Goal: Information Seeking & Learning: Learn about a topic

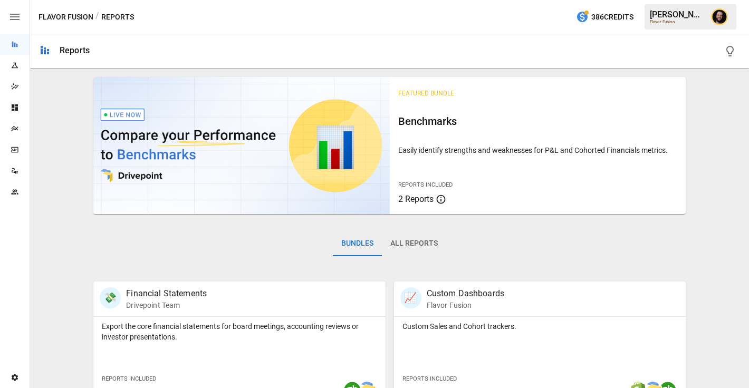
click at [13, 125] on icon "Plans" at bounding box center [15, 128] width 8 height 8
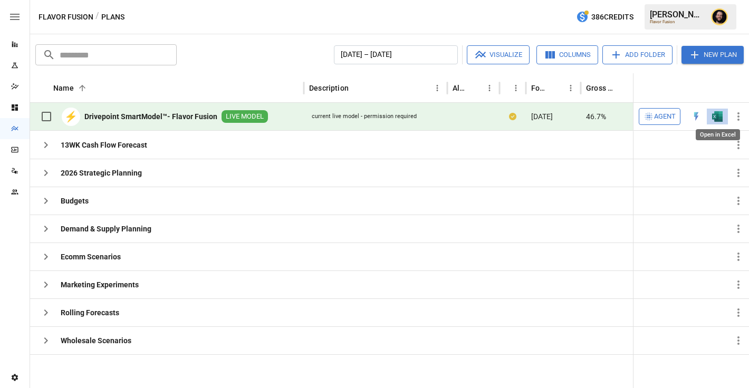
click at [719, 119] on img "Open in Excel" at bounding box center [717, 116] width 11 height 11
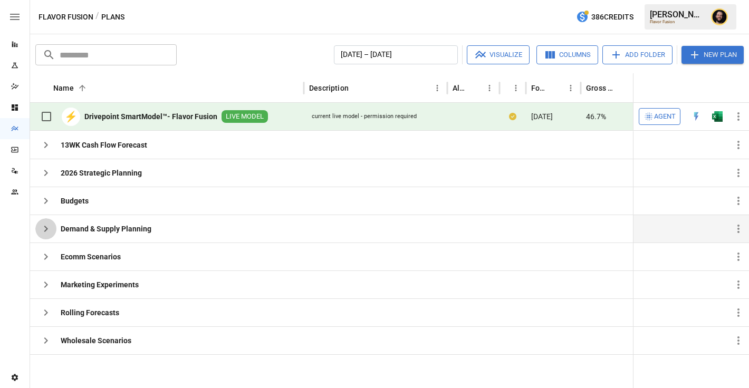
click at [47, 228] on icon "button" at bounding box center [46, 229] width 4 height 6
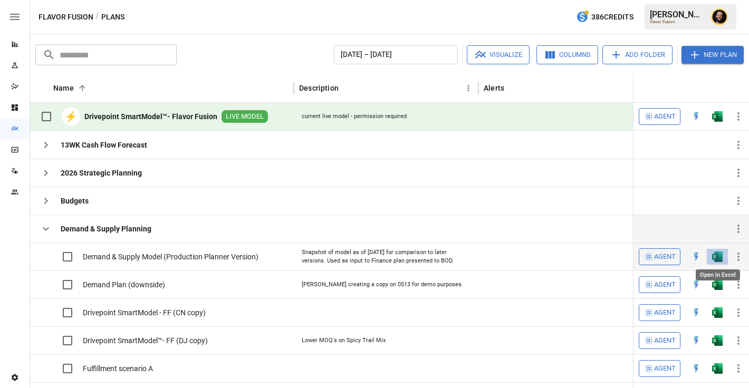
click at [716, 259] on img "Open in Excel" at bounding box center [717, 257] width 11 height 11
click at [45, 225] on icon "button" at bounding box center [46, 229] width 13 height 13
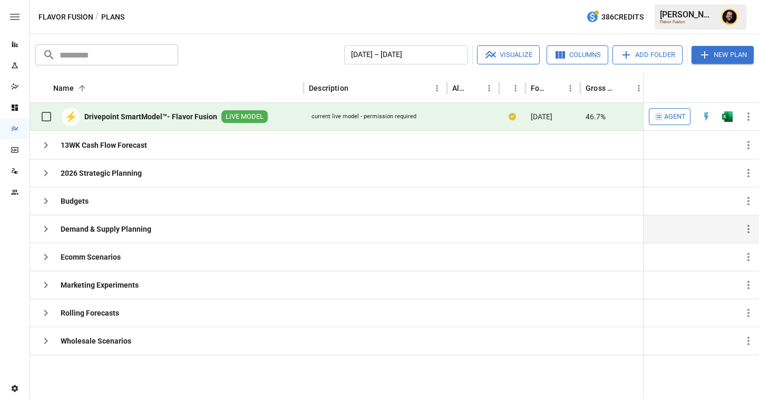
click at [662, 117] on icon "button" at bounding box center [659, 116] width 11 height 11
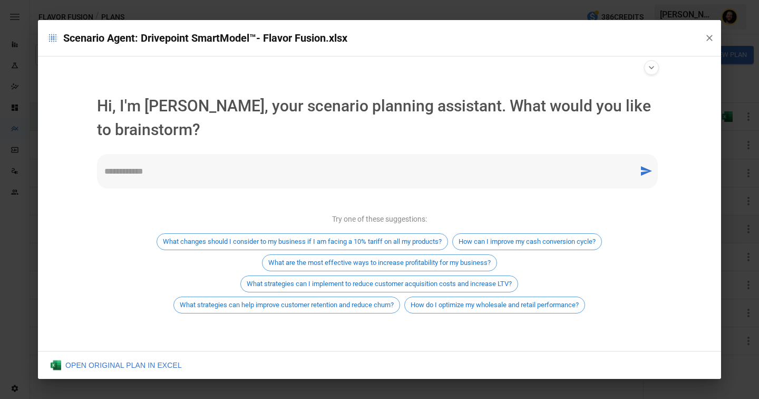
type input "**********"
click at [262, 171] on textarea at bounding box center [367, 171] width 527 height 12
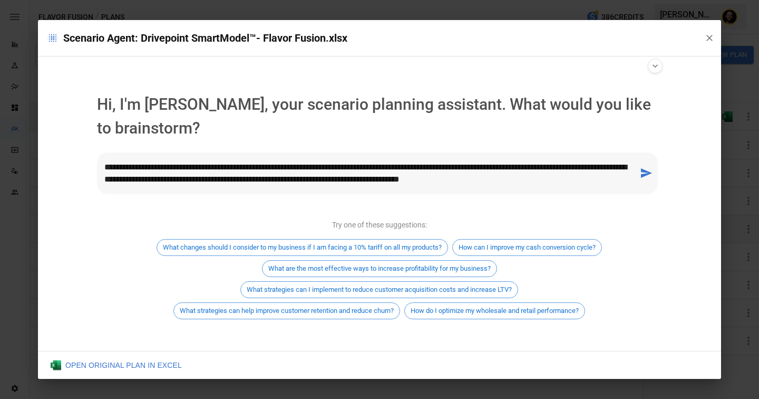
type textarea "**********"
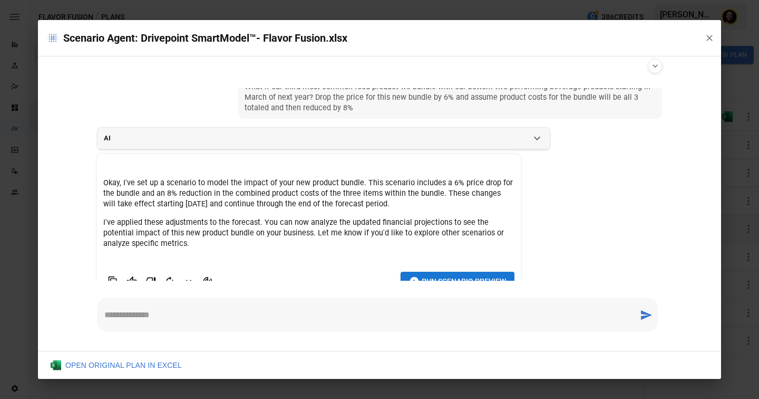
scroll to position [42, 0]
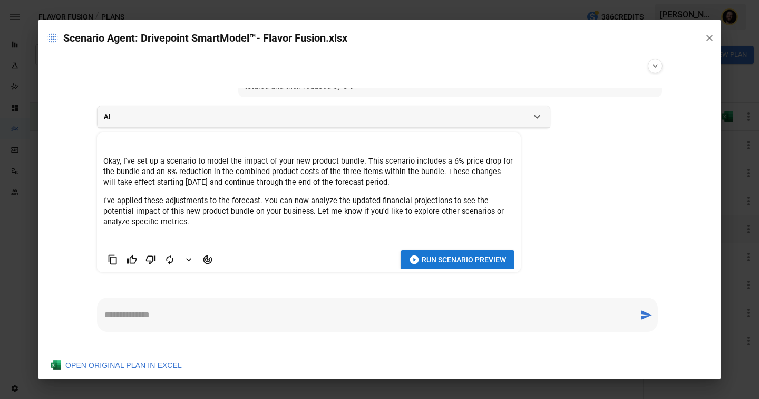
click at [223, 311] on textarea at bounding box center [367, 314] width 527 height 12
type textarea "**********"
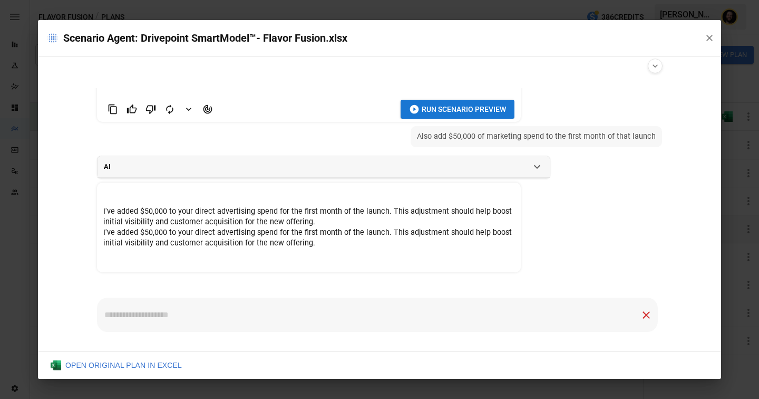
scroll to position [213, 0]
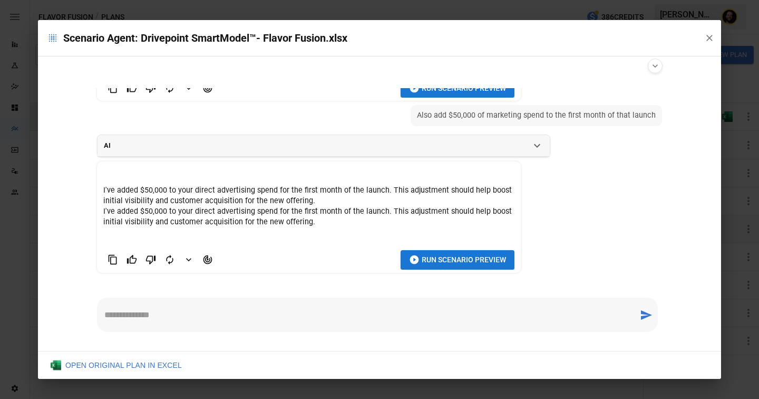
click at [432, 262] on span "Run Scenario Preview" at bounding box center [464, 259] width 84 height 13
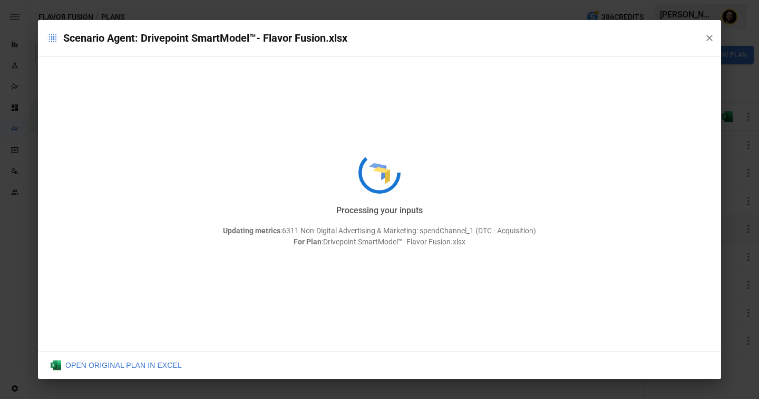
click at [543, 238] on p "Updating metrics : 6311 Non-Digital Advertising & Marketing: spendChannel_1 (DT…" at bounding box center [379, 236] width 683 height 22
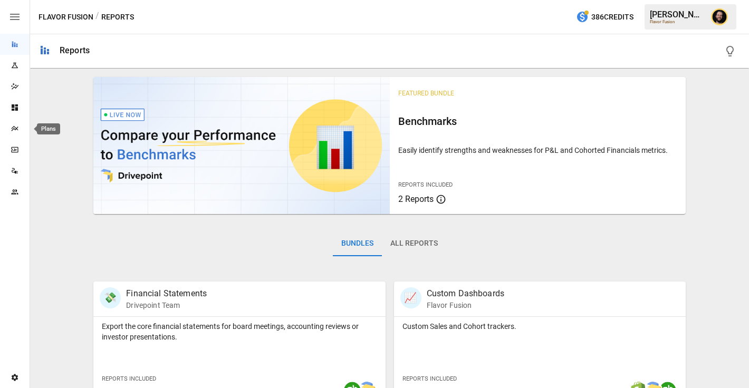
click at [13, 130] on icon "Plans" at bounding box center [15, 128] width 8 height 8
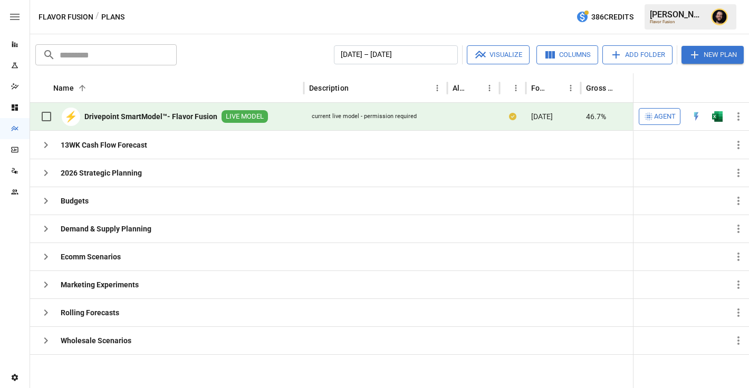
click at [665, 116] on span "Agent" at bounding box center [665, 117] width 22 height 12
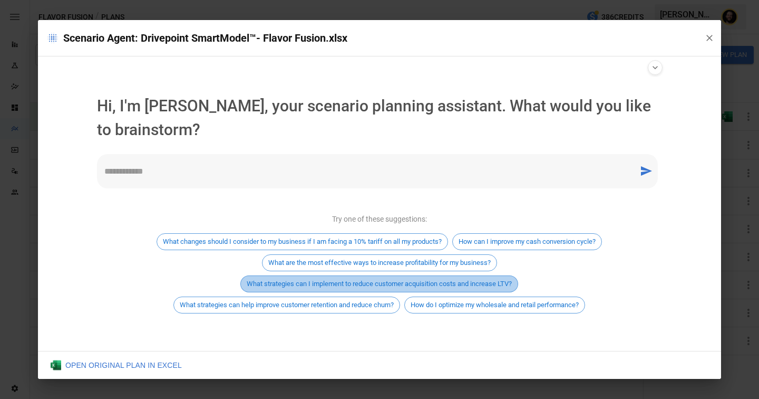
click at [459, 285] on span "What strategies can I implement to reduce customer acquisition costs and increa…" at bounding box center [379, 283] width 277 height 8
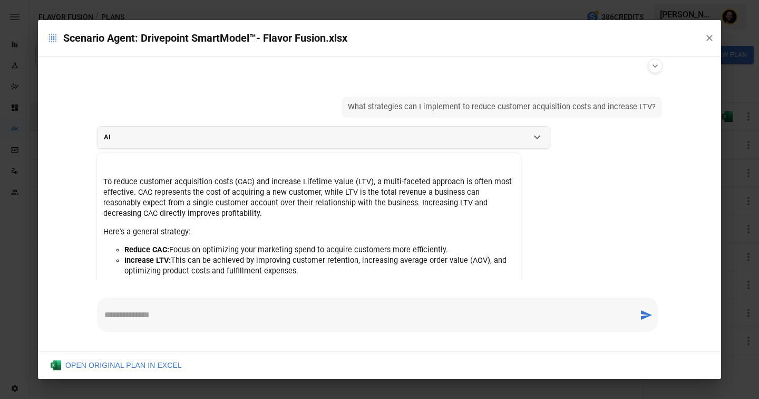
scroll to position [118, 0]
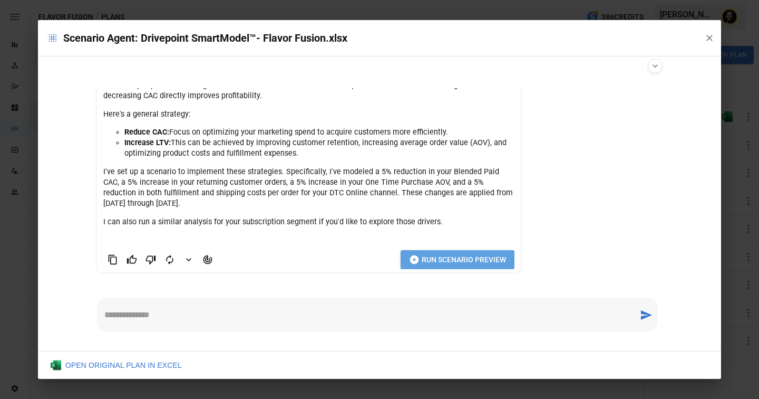
click at [446, 265] on span "Run Scenario Preview" at bounding box center [464, 259] width 84 height 13
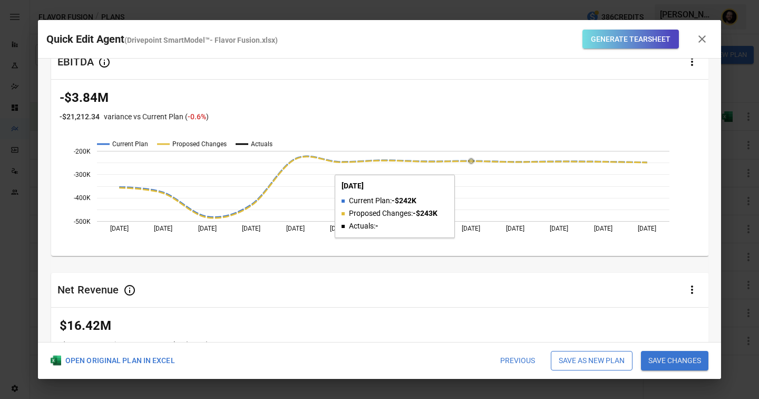
scroll to position [39, 0]
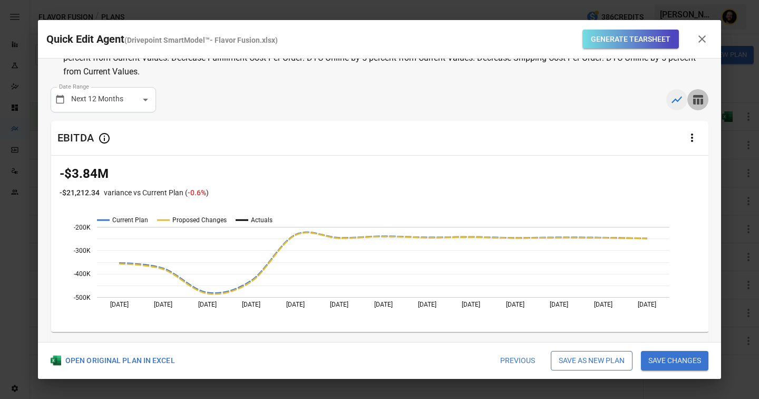
click at [698, 102] on icon "button" at bounding box center [698, 99] width 10 height 9
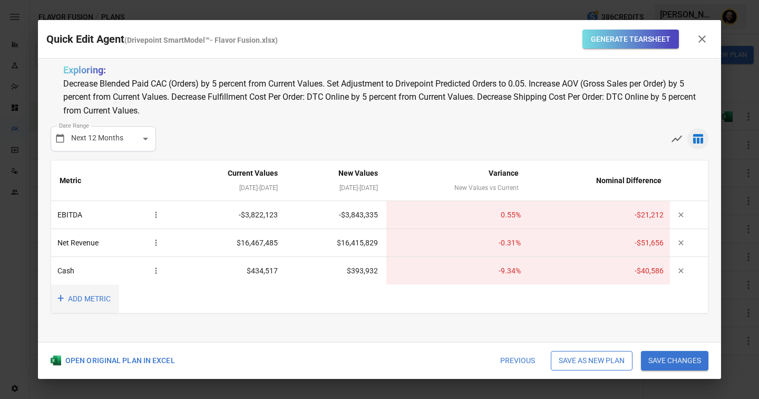
click at [90, 298] on button "+ ADD METRIC" at bounding box center [85, 298] width 68 height 29
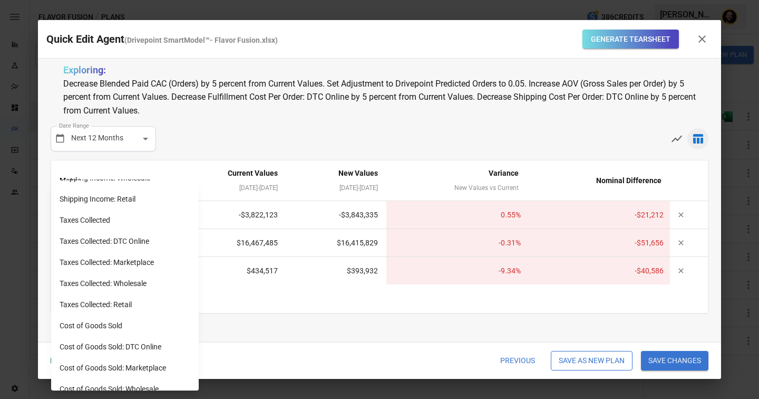
scroll to position [885, 0]
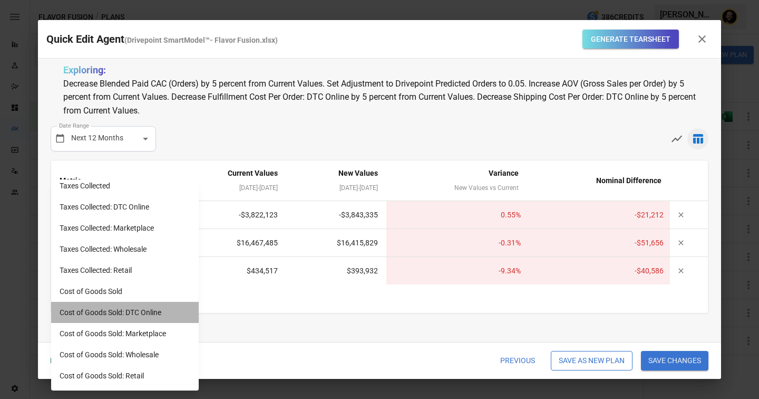
click at [131, 314] on li "Cost of Goods Sold: DTC Online" at bounding box center [125, 312] width 148 height 21
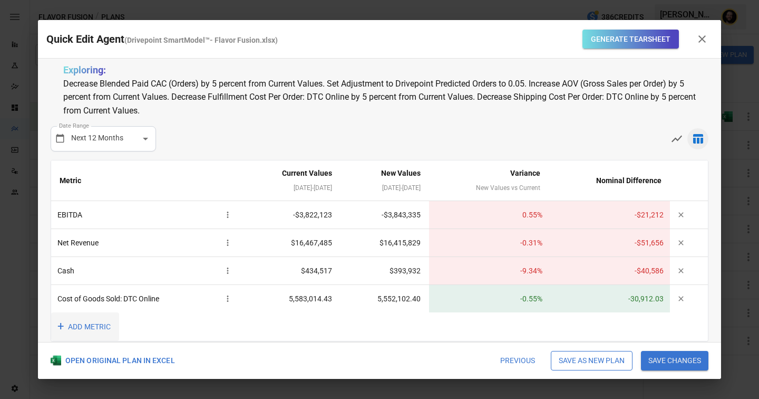
click at [86, 326] on button "+ ADD METRIC" at bounding box center [85, 326] width 68 height 29
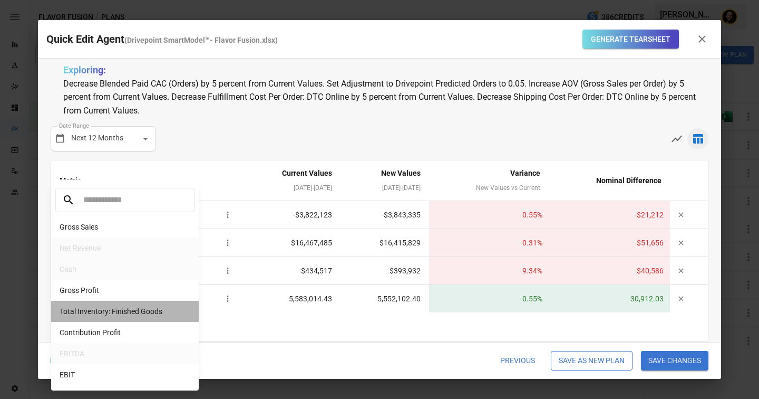
click at [99, 305] on li "Total Inventory: Finished Goods" at bounding box center [125, 311] width 148 height 21
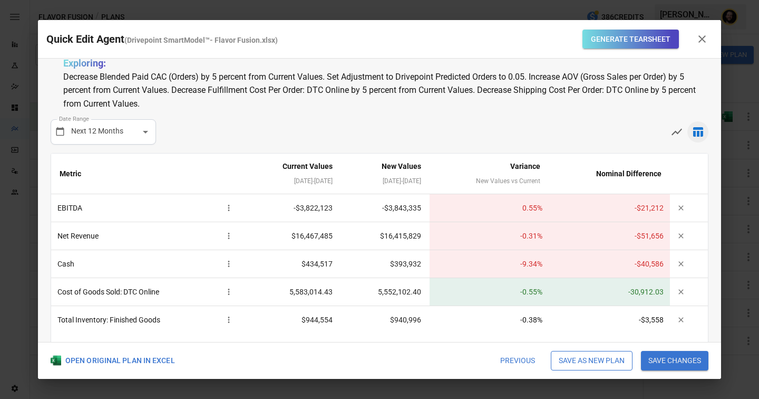
scroll to position [14, 0]
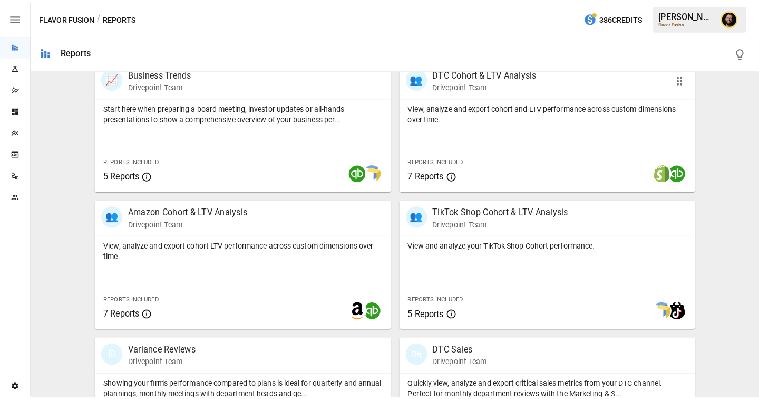
scroll to position [350, 0]
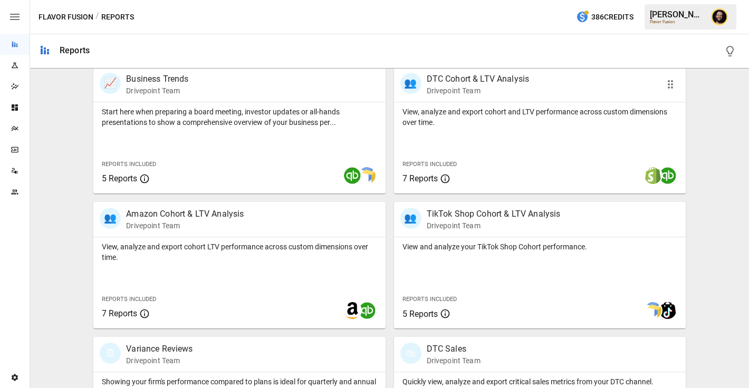
click at [479, 109] on p "View, analyze and export cohort and LTV performance across custom dimensions ov…" at bounding box center [539, 117] width 275 height 21
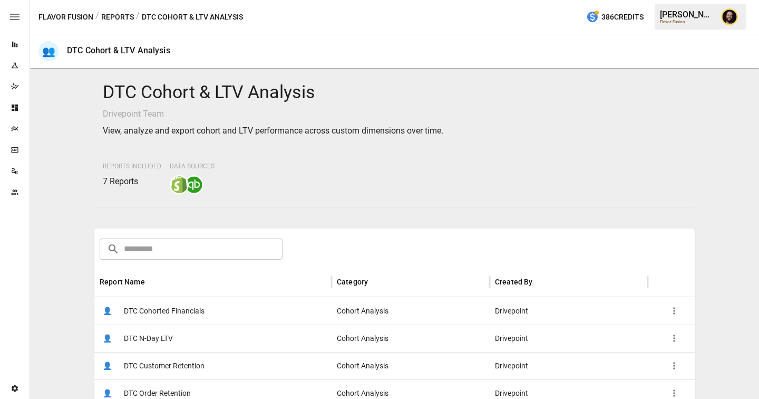
click at [12, 123] on div "Plans" at bounding box center [15, 128] width 30 height 21
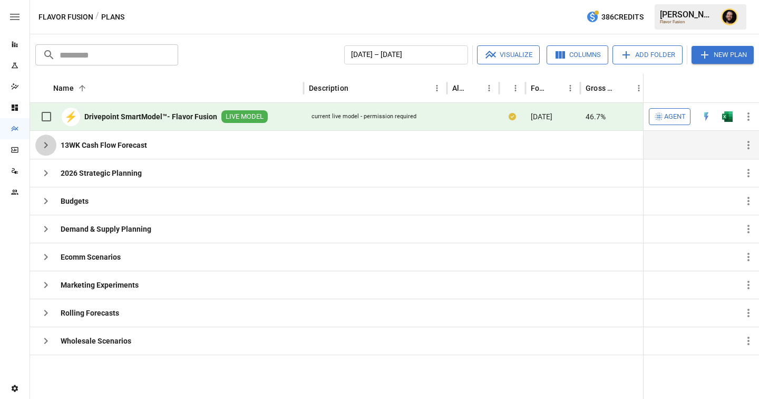
click at [47, 145] on icon "button" at bounding box center [46, 145] width 13 height 13
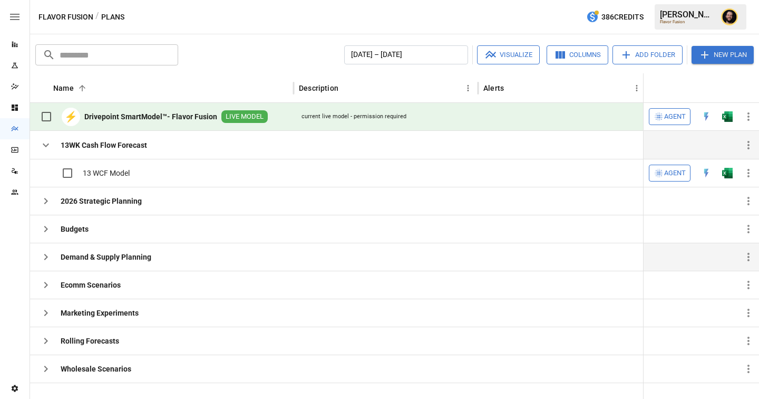
click at [44, 261] on icon "button" at bounding box center [46, 256] width 13 height 13
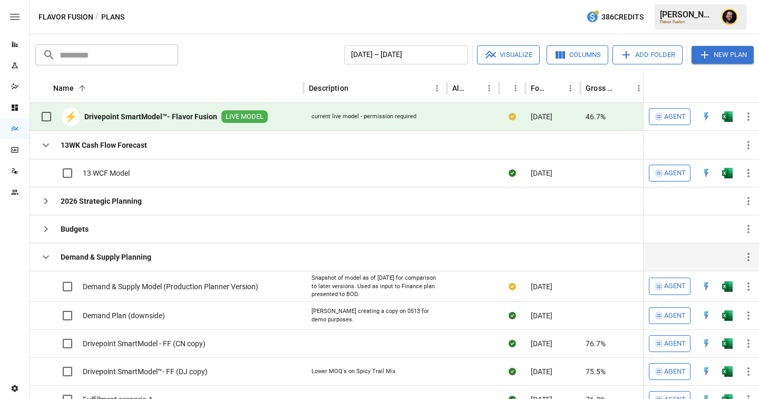
click at [47, 250] on icon "button" at bounding box center [46, 256] width 13 height 13
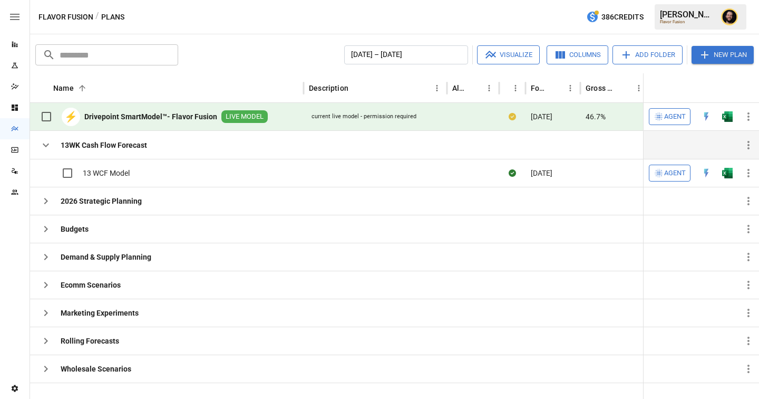
click at [46, 143] on icon "button" at bounding box center [46, 145] width 13 height 13
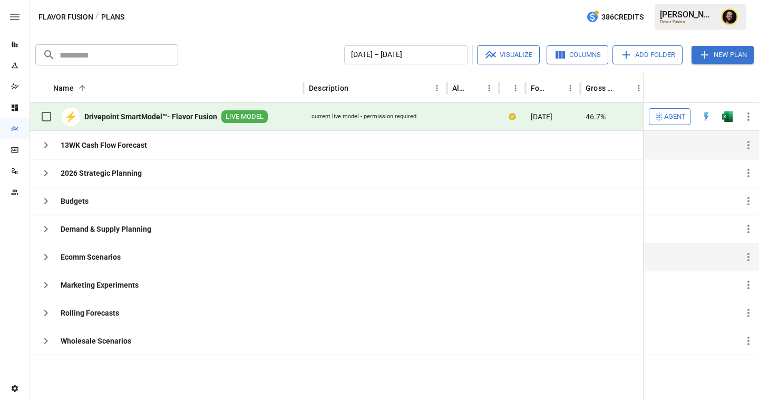
click at [40, 253] on icon "button" at bounding box center [46, 256] width 13 height 13
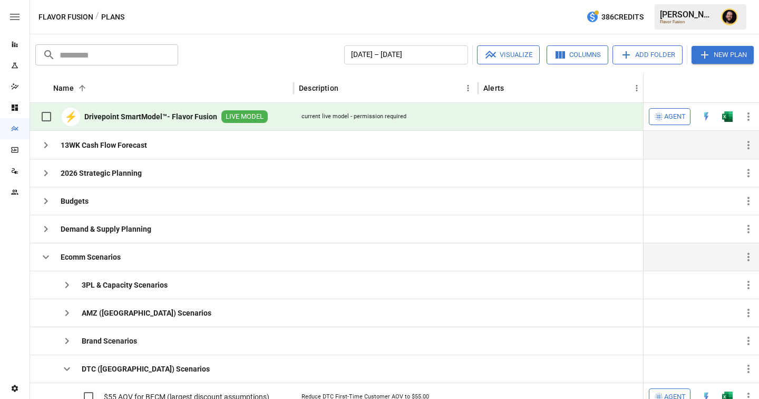
scroll to position [79, 0]
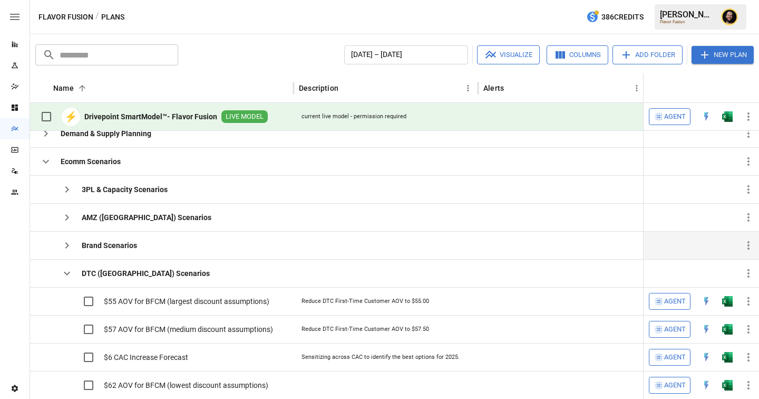
click at [70, 241] on icon "button" at bounding box center [67, 245] width 13 height 13
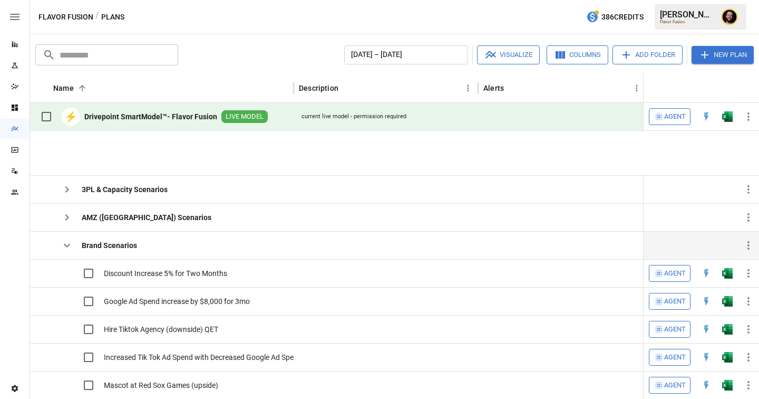
scroll to position [0, 0]
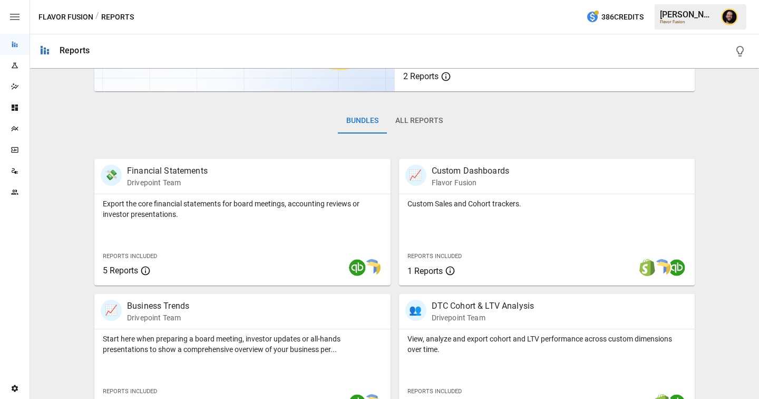
scroll to position [237, 0]
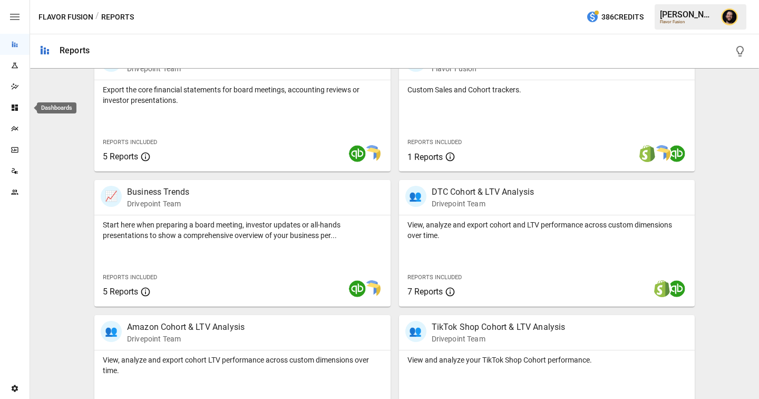
click at [13, 110] on icon "Dashboards" at bounding box center [15, 107] width 6 height 6
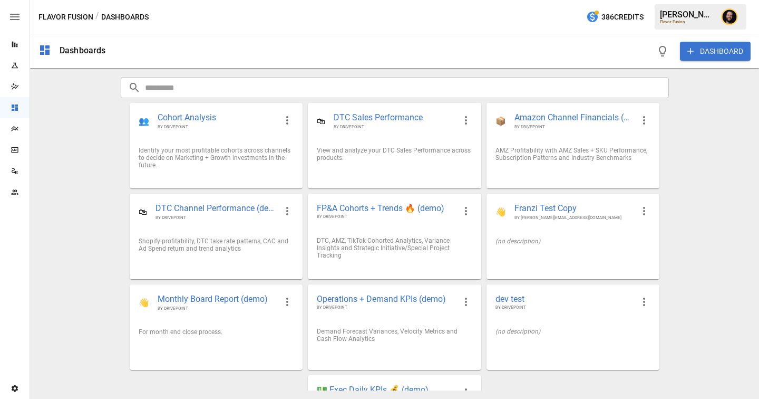
scroll to position [71, 0]
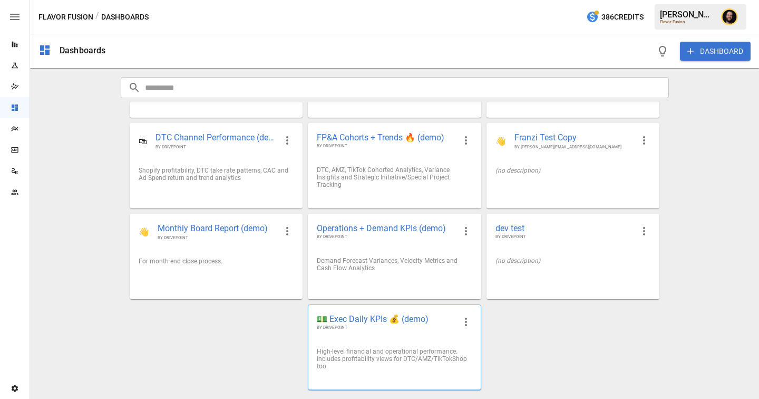
click at [394, 318] on span "💵 Exec Daily KPIs 💰 (demo)" at bounding box center [386, 318] width 138 height 11
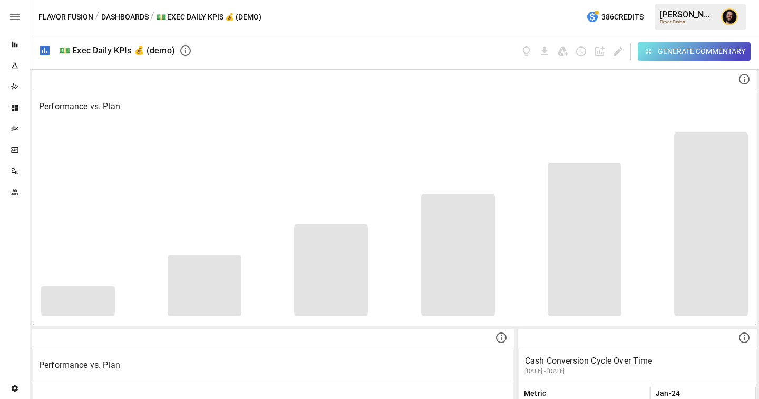
click at [675, 53] on div "Generate Commentary" at bounding box center [702, 51] width 88 height 13
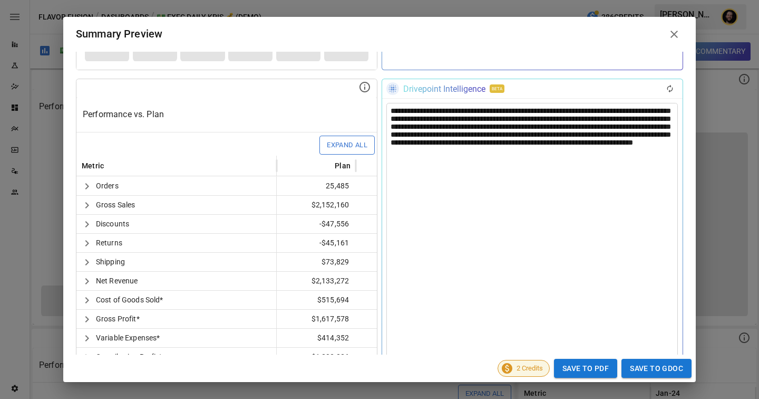
scroll to position [201, 0]
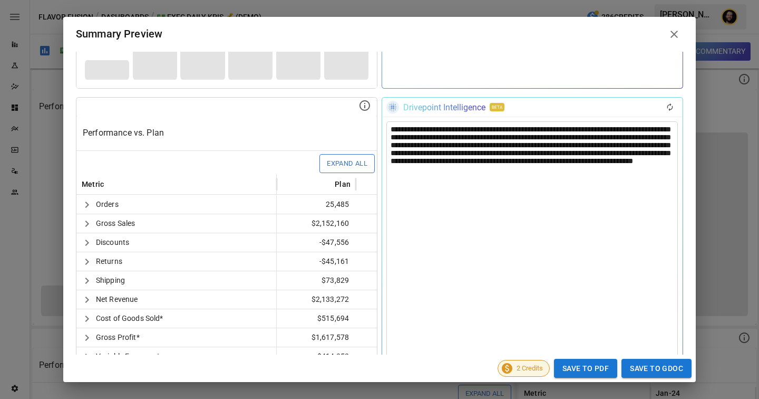
click at [487, 148] on div "**********" at bounding box center [533, 300] width 292 height 358
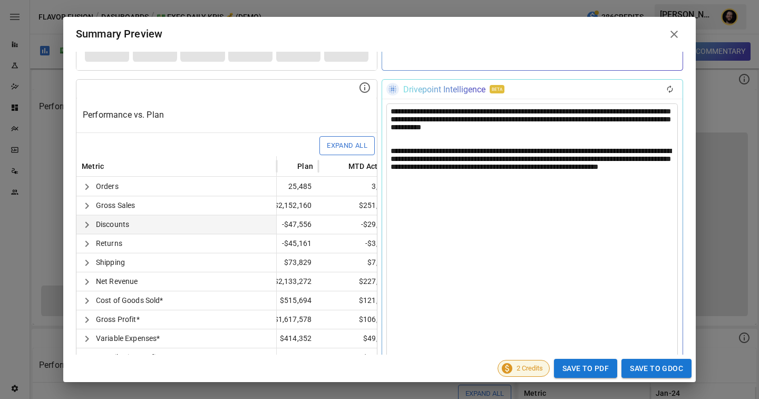
scroll to position [0, 109]
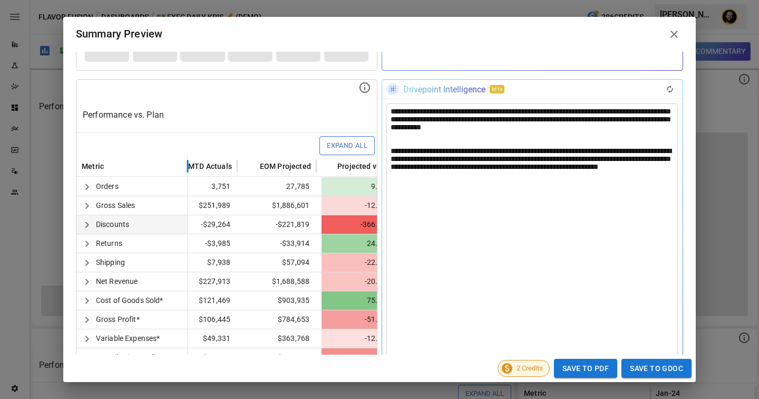
drag, startPoint x: 277, startPoint y: 164, endPoint x: 186, endPoint y: 165, distance: 91.2
click at [185, 165] on div at bounding box center [187, 166] width 5 height 21
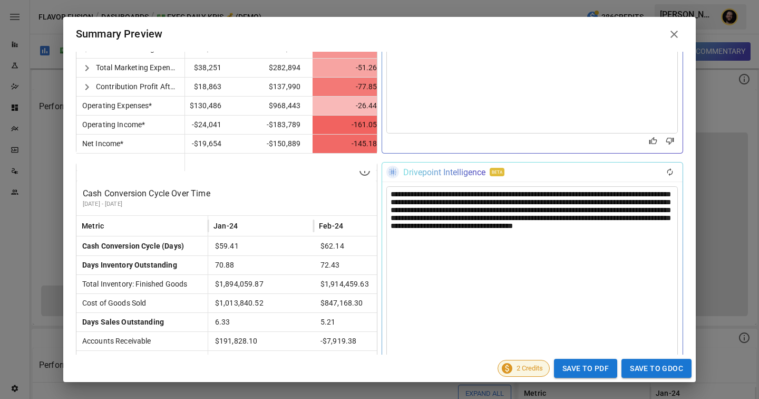
scroll to position [568, 0]
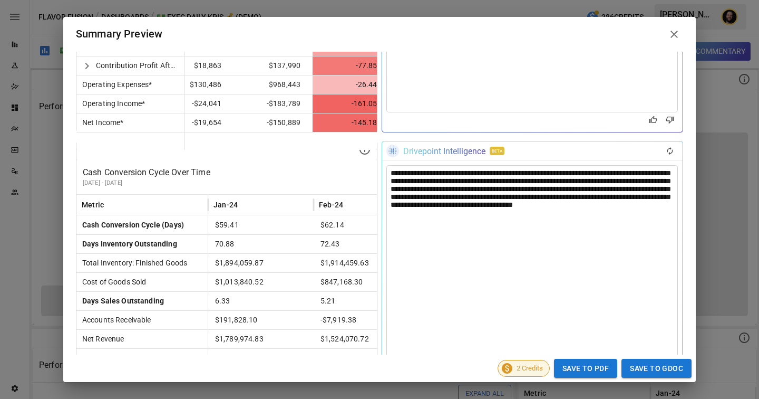
click at [437, 195] on div "**********" at bounding box center [533, 275] width 292 height 220
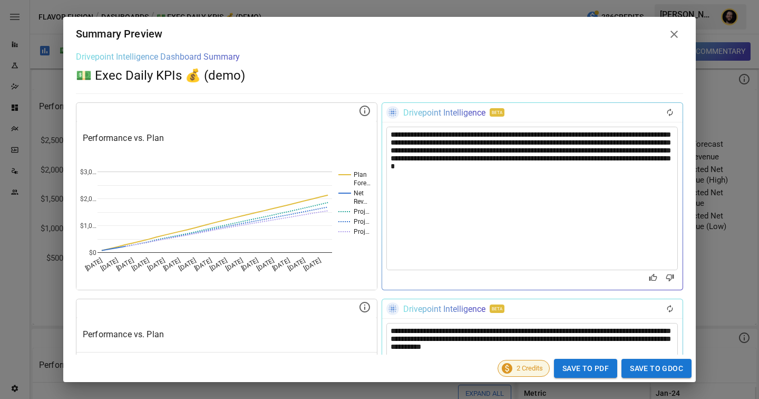
scroll to position [30, 0]
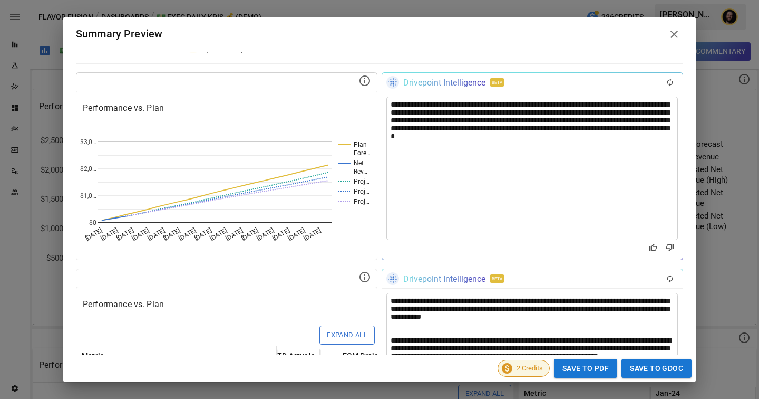
click at [595, 117] on div "**********" at bounding box center [533, 167] width 292 height 143
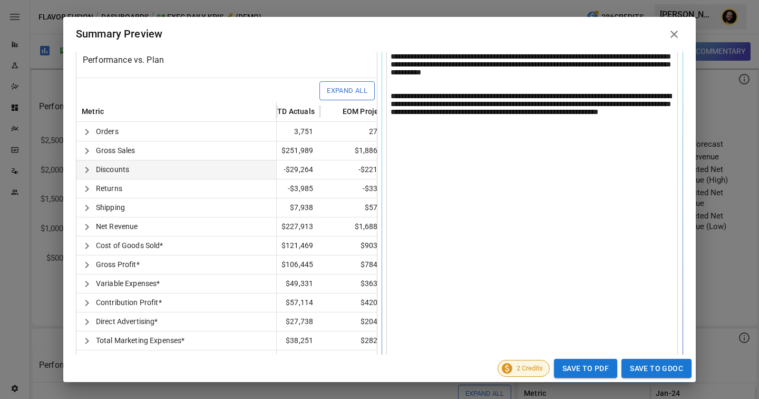
scroll to position [277, 0]
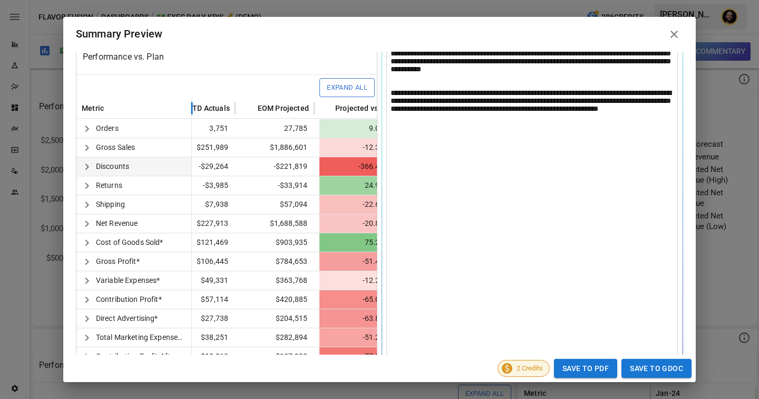
drag, startPoint x: 276, startPoint y: 112, endPoint x: 189, endPoint y: 117, distance: 87.1
click at [189, 117] on div at bounding box center [191, 108] width 5 height 21
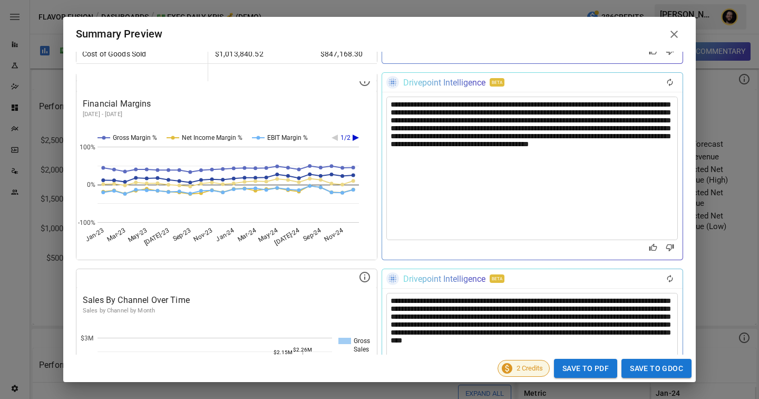
scroll to position [910, 0]
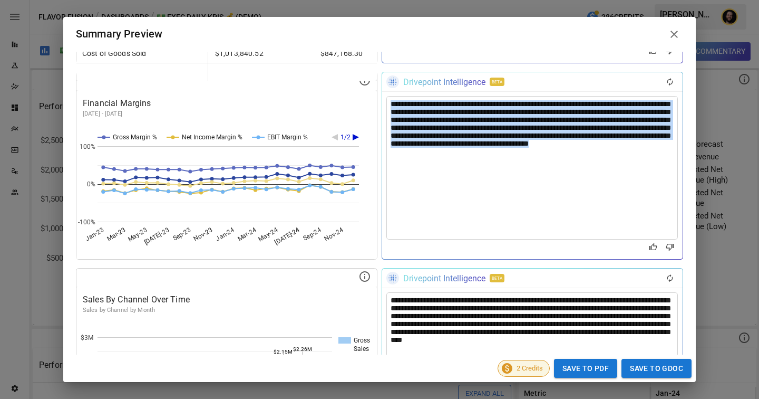
drag, startPoint x: 445, startPoint y: 166, endPoint x: 390, endPoint y: 96, distance: 88.9
click at [390, 96] on div "**********" at bounding box center [532, 176] width 301 height 165
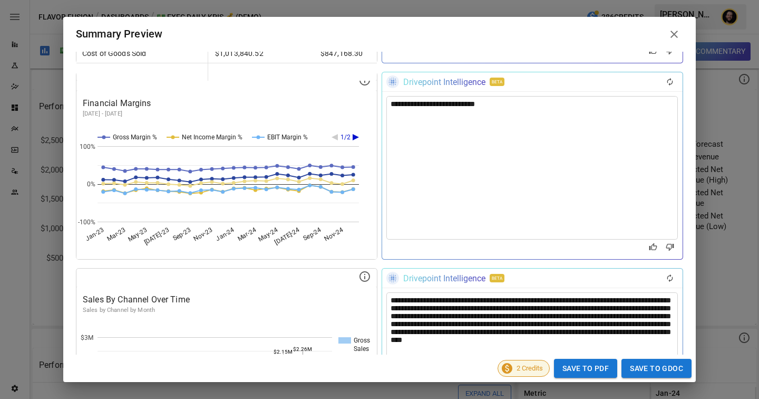
click at [469, 195] on div "**********" at bounding box center [533, 167] width 292 height 143
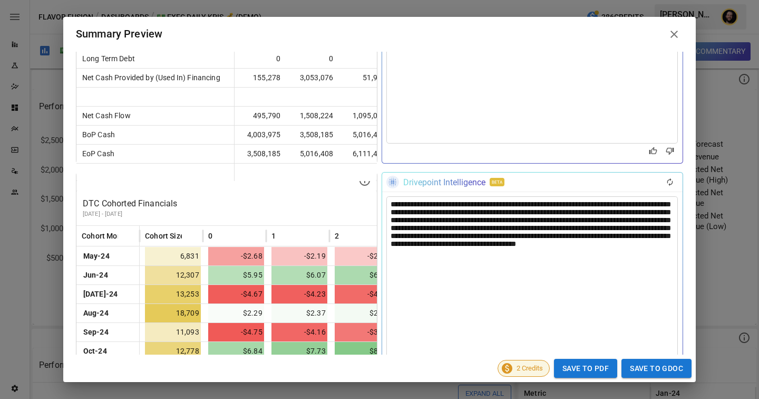
scroll to position [2707, 0]
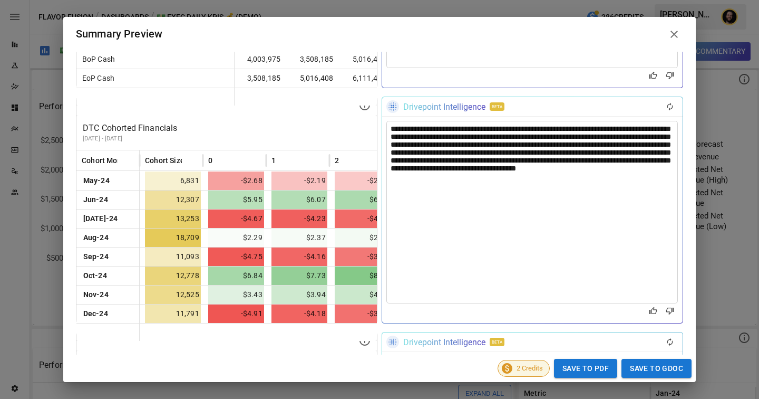
click at [585, 160] on div "**********" at bounding box center [533, 212] width 292 height 182
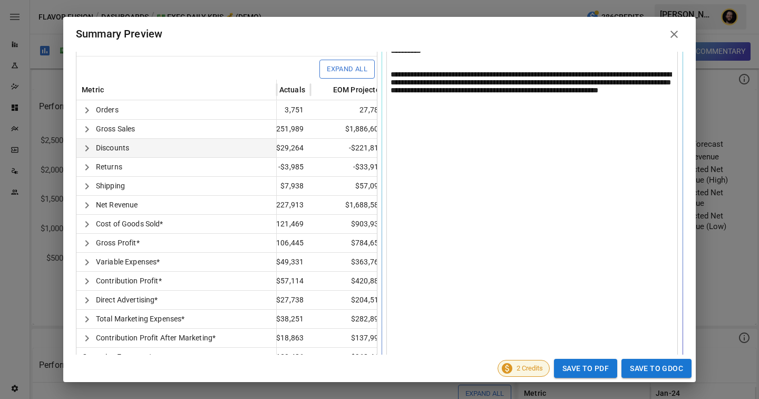
scroll to position [256, 0]
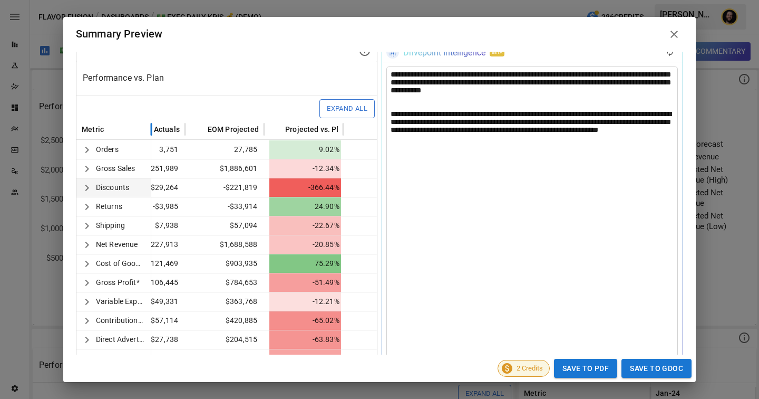
drag, startPoint x: 275, startPoint y: 132, endPoint x: 149, endPoint y: 133, distance: 126.0
click at [149, 133] on div at bounding box center [151, 129] width 5 height 21
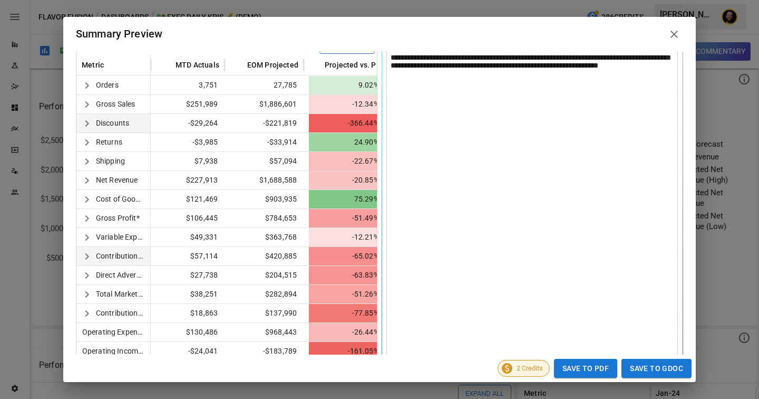
scroll to position [319, 0]
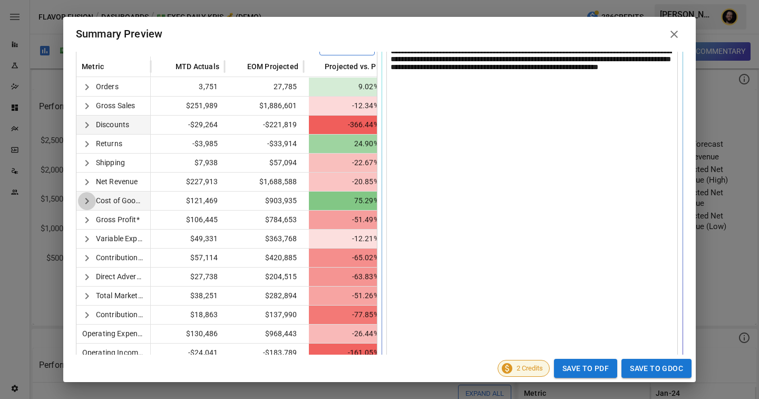
click at [87, 202] on icon "button" at bounding box center [87, 201] width 13 height 13
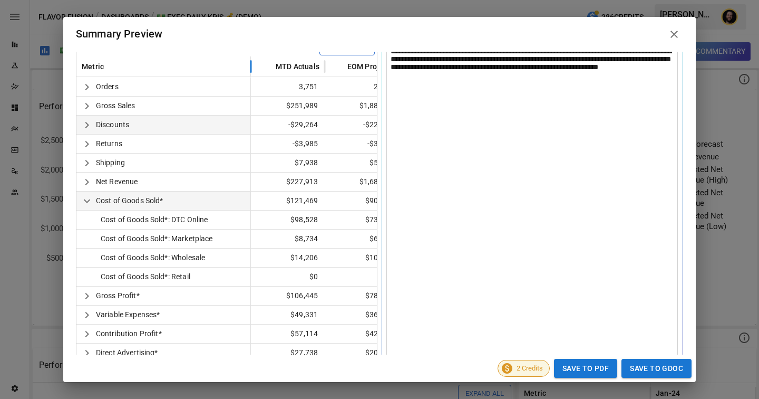
drag, startPoint x: 150, startPoint y: 65, endPoint x: 249, endPoint y: 70, distance: 99.3
click at [249, 70] on div at bounding box center [250, 66] width 5 height 21
drag, startPoint x: 250, startPoint y: 70, endPoint x: 226, endPoint y: 70, distance: 24.8
click at [247, 70] on div at bounding box center [249, 66] width 5 height 21
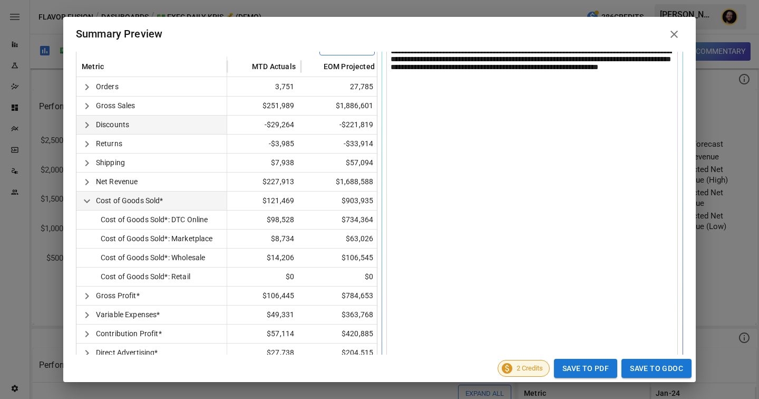
click at [675, 33] on icon at bounding box center [674, 34] width 7 height 7
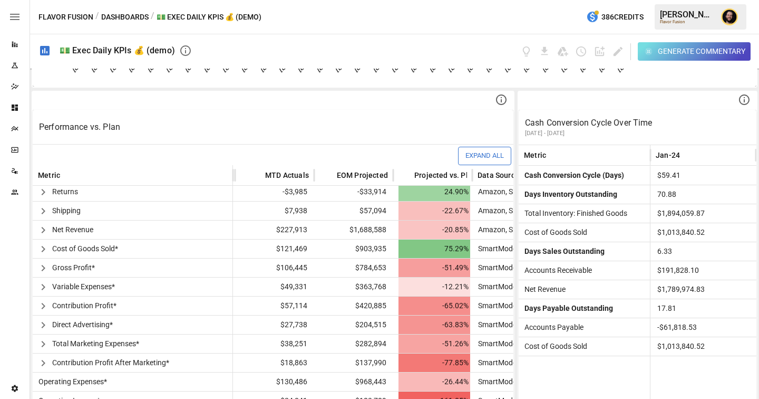
scroll to position [239, 0]
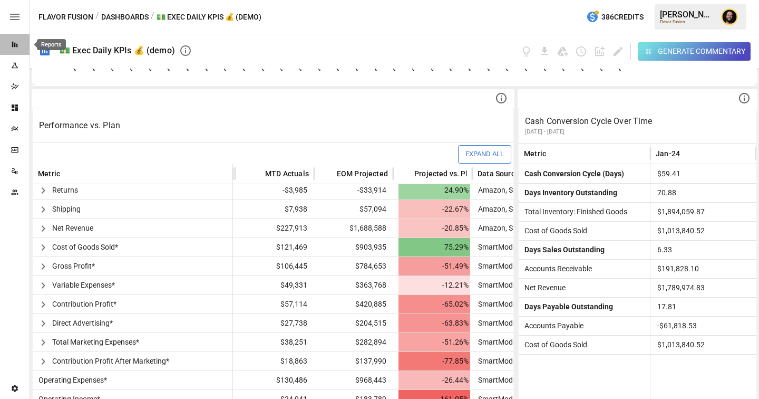
click at [17, 44] on icon "Reports" at bounding box center [15, 44] width 8 height 8
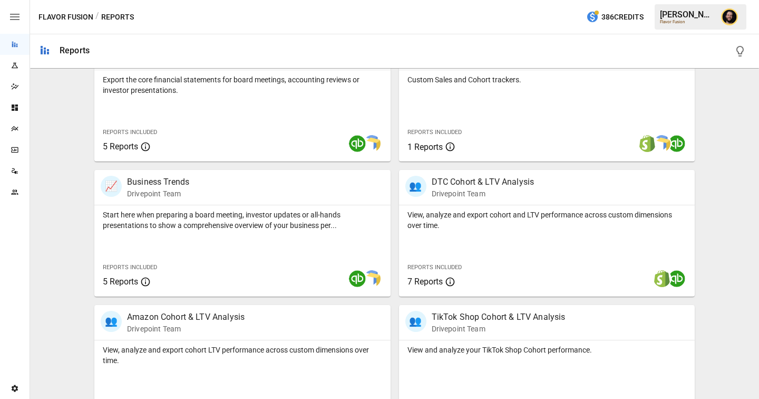
scroll to position [344, 0]
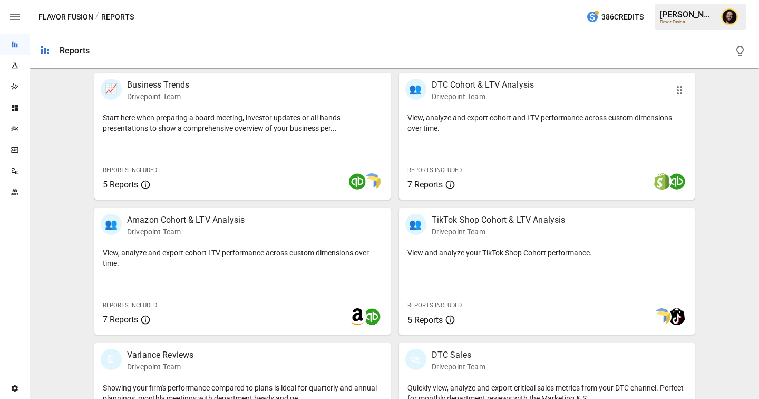
click at [525, 118] on p "View, analyze and export cohort and LTV performance across custom dimensions ov…" at bounding box center [547, 122] width 279 height 21
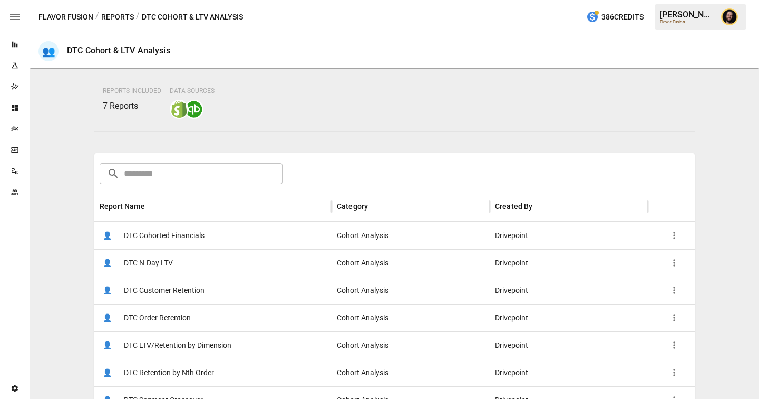
scroll to position [124, 0]
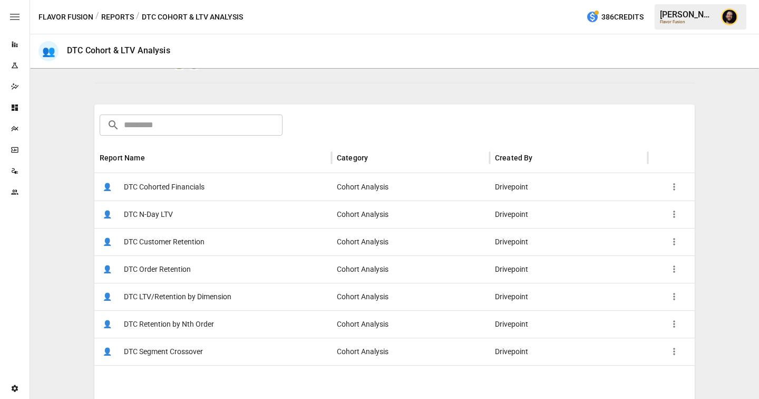
click at [265, 192] on div "👤 DTC Cohorted Financials" at bounding box center [212, 186] width 237 height 27
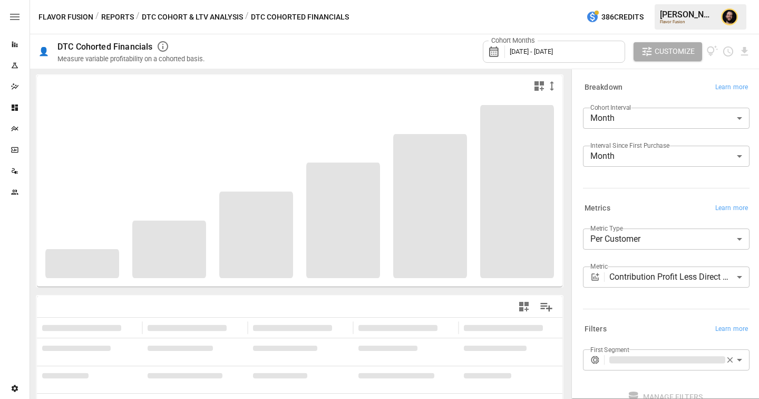
scroll to position [121, 0]
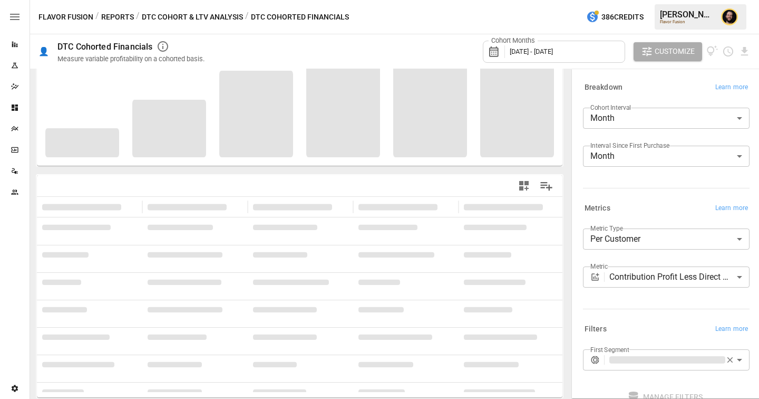
click at [651, 0] on body "**********" at bounding box center [379, 0] width 759 height 0
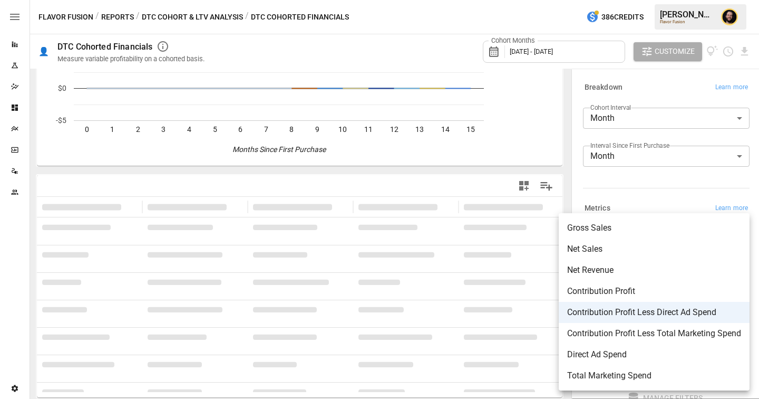
scroll to position [0, 0]
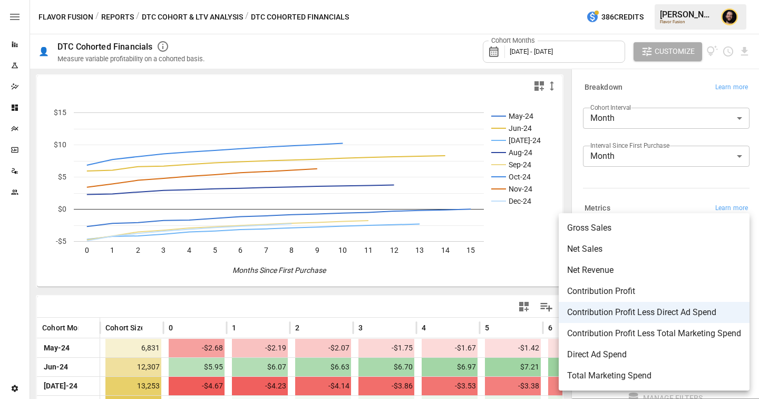
click at [648, 181] on div at bounding box center [379, 199] width 759 height 399
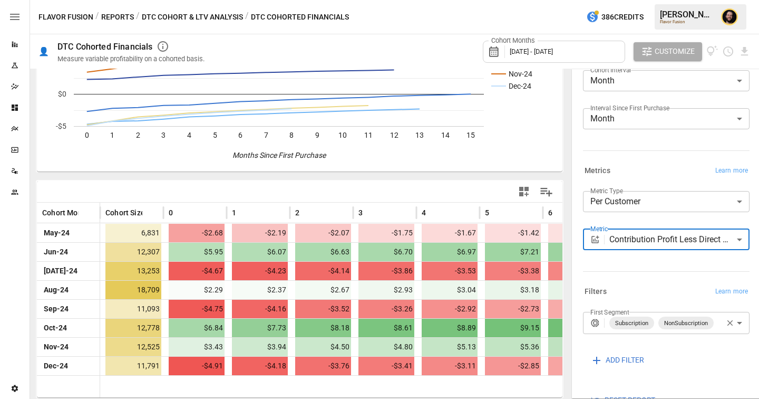
scroll to position [65, 0]
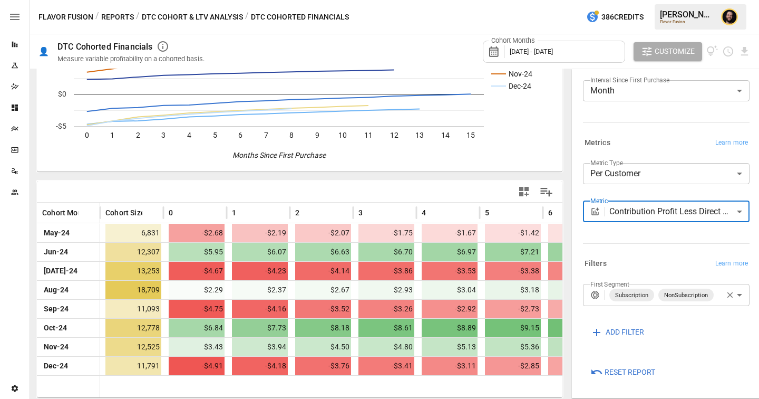
click at [649, 0] on body "Reports Experiments Dazzler Studio Dashboards Plans SmartModel ™ Data Sources T…" at bounding box center [379, 0] width 759 height 0
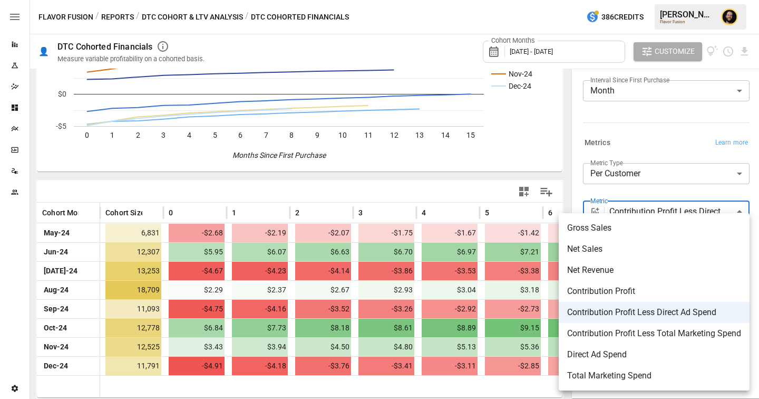
click at [694, 337] on span "Contribution Profit Less Total Marketing Spend" at bounding box center [654, 333] width 174 height 13
type input "**********"
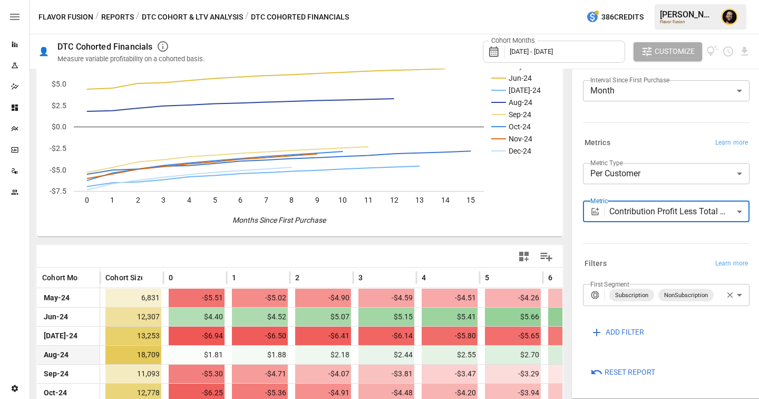
scroll to position [115, 0]
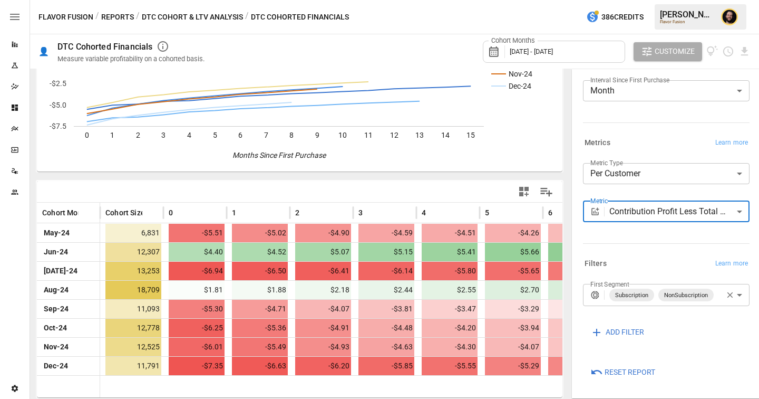
click at [645, 0] on body "Reports Experiments Dazzler Studio Dashboards Plans SmartModel ™ Data Sources T…" at bounding box center [379, 0] width 759 height 0
